Goal: Download file/media

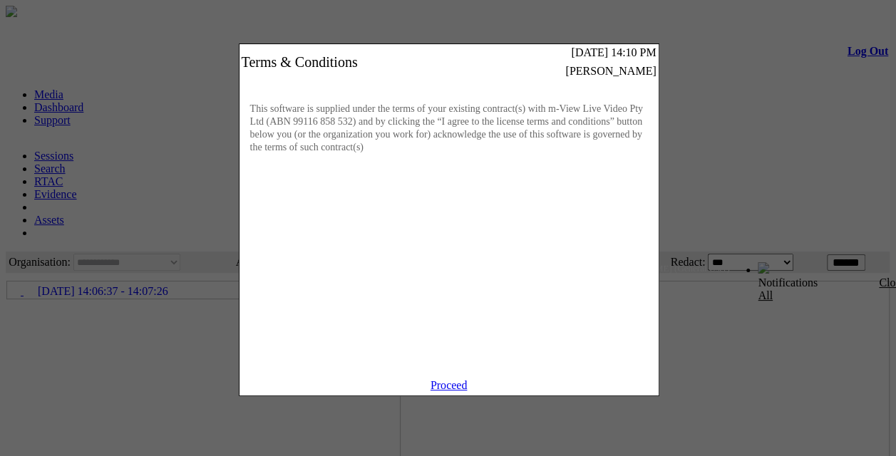
click at [451, 391] on link "Proceed" at bounding box center [449, 385] width 37 height 12
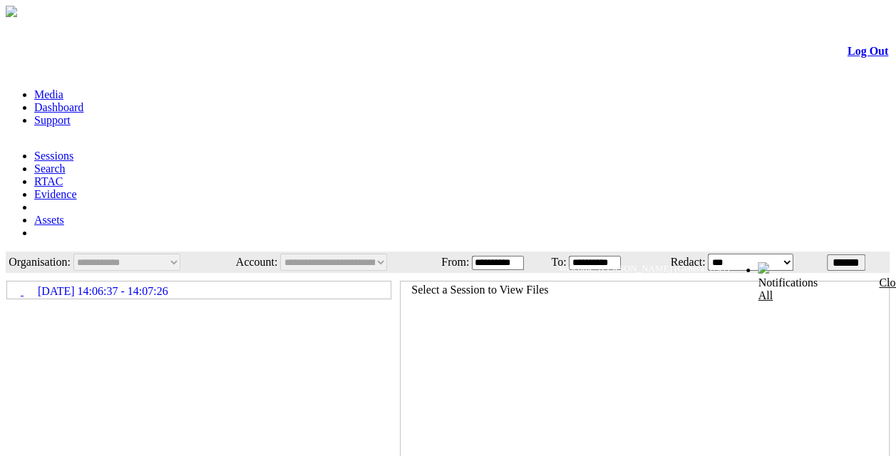
click at [8, 284] on icon at bounding box center [8, 284] width 0 height 0
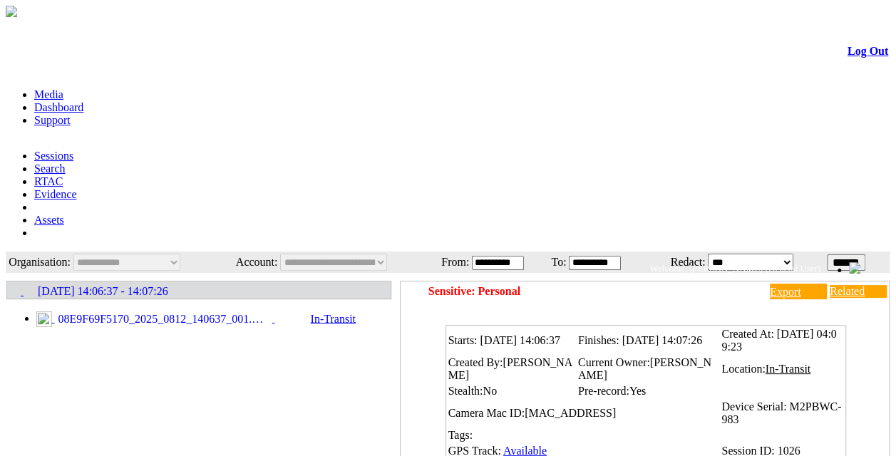
click at [178, 312] on li "08E9F69F5170_2025_0812_140637_001.MP4 In-Transit" at bounding box center [213, 320] width 354 height 16
click at [179, 313] on span "08E9F69F5170_2025_0812_140637_001.MP4" at bounding box center [163, 319] width 217 height 13
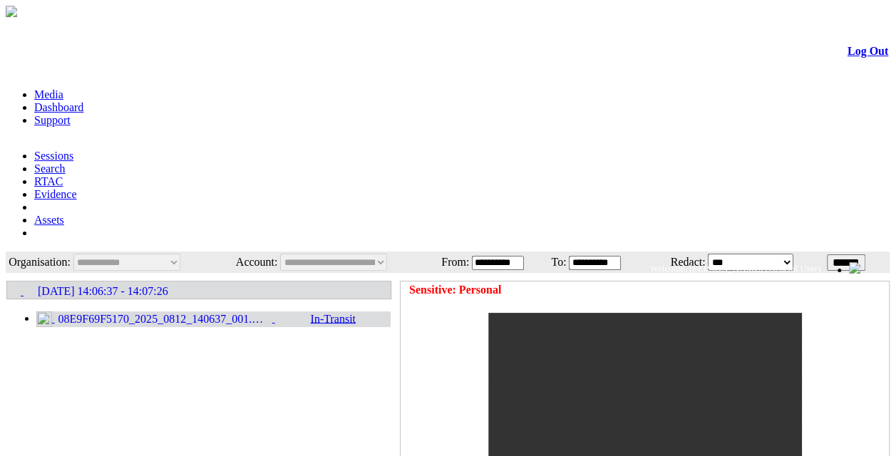
click at [168, 285] on span "[DATE] 14:06:37 - 14:07:26" at bounding box center [103, 291] width 130 height 13
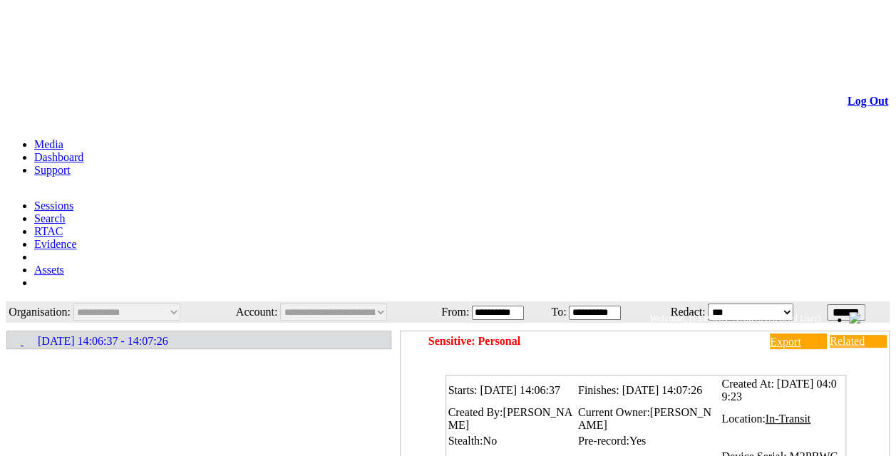
scroll to position [48, 0]
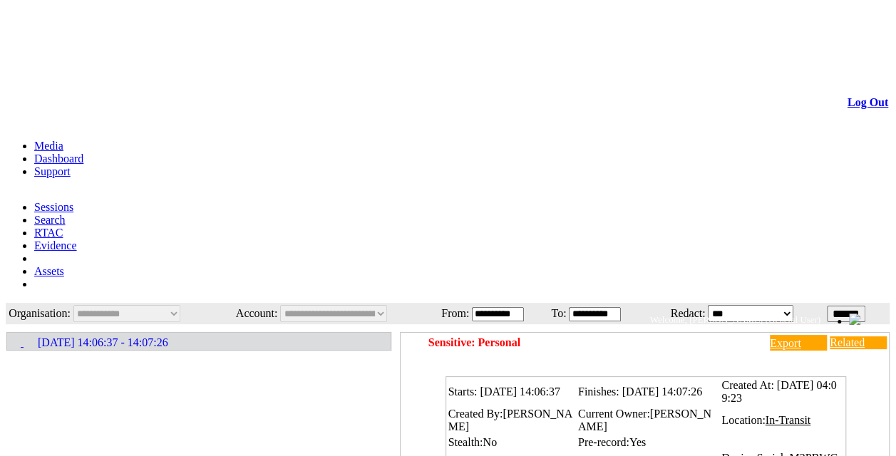
click at [43, 333] on td "[DATE] 14:06:37 - 14:07:26" at bounding box center [199, 342] width 384 height 18
click at [8, 336] on icon at bounding box center [8, 336] width 0 height 0
